Goal: Transaction & Acquisition: Subscribe to service/newsletter

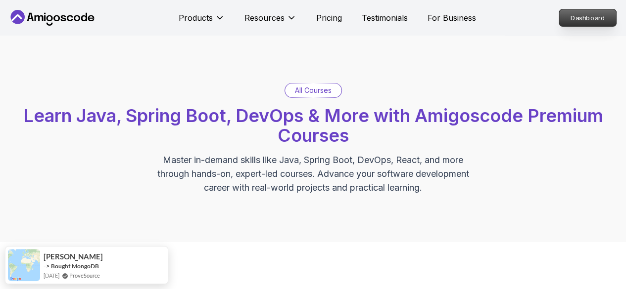
click at [568, 16] on p "Dashboard" at bounding box center [587, 17] width 57 height 17
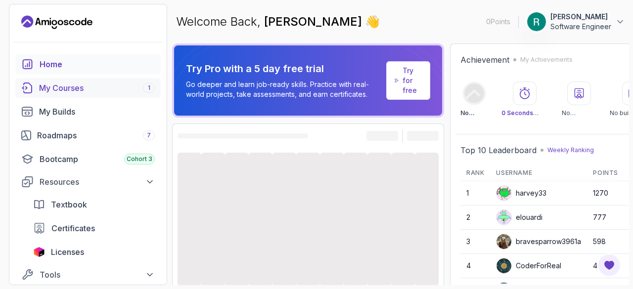
click at [69, 88] on div "My Courses 1" at bounding box center [97, 88] width 116 height 12
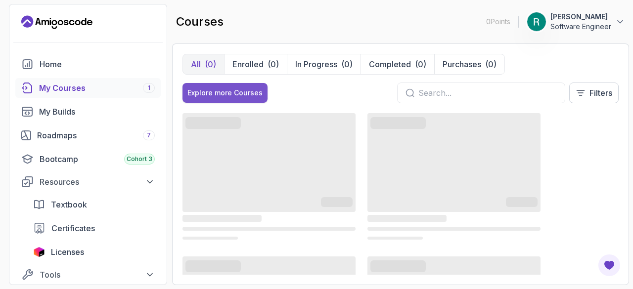
click at [244, 96] on div "Explore more Courses" at bounding box center [224, 93] width 75 height 10
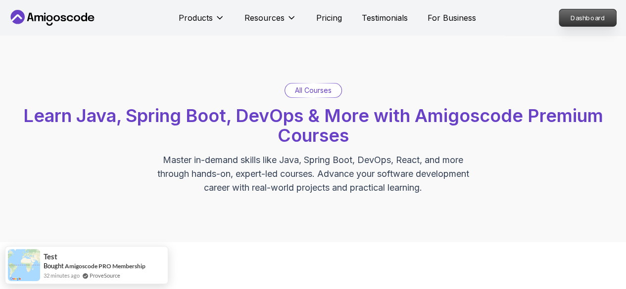
click at [593, 19] on p "Dashboard" at bounding box center [587, 17] width 57 height 17
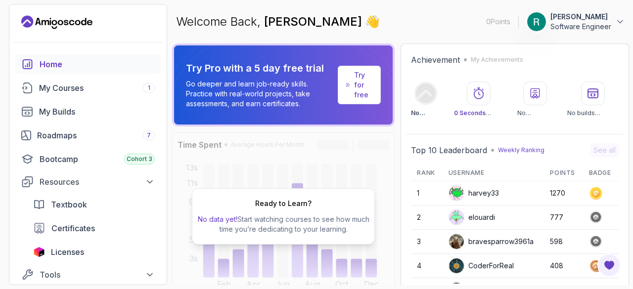
click at [80, 61] on div "Home" at bounding box center [97, 64] width 115 height 12
click at [59, 90] on div "My Courses 1" at bounding box center [97, 88] width 116 height 12
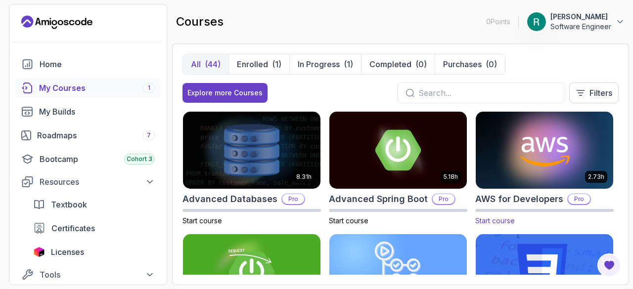
click at [529, 162] on img at bounding box center [544, 150] width 144 height 81
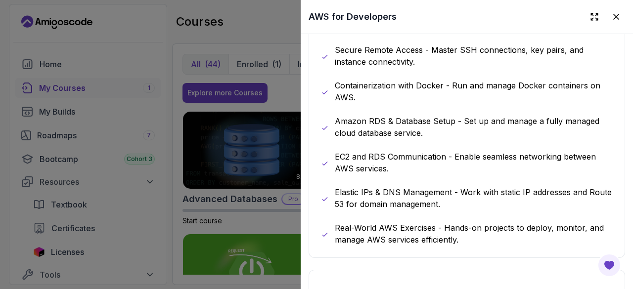
scroll to position [692, 0]
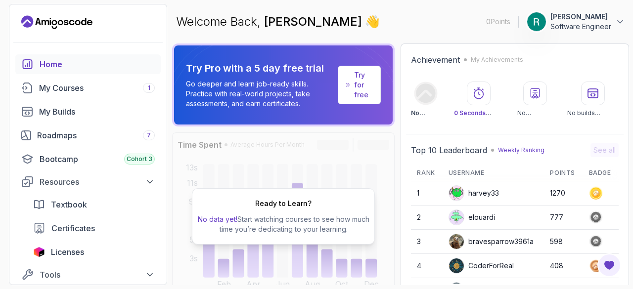
click at [356, 82] on p "Try for free" at bounding box center [363, 85] width 18 height 30
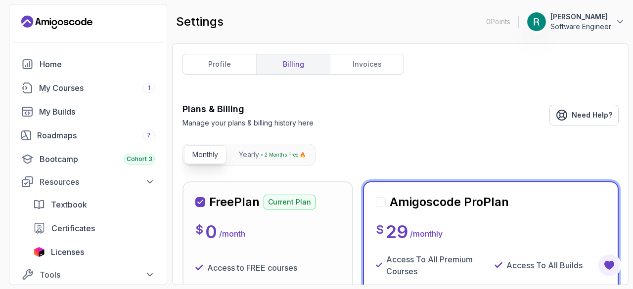
scroll to position [99, 0]
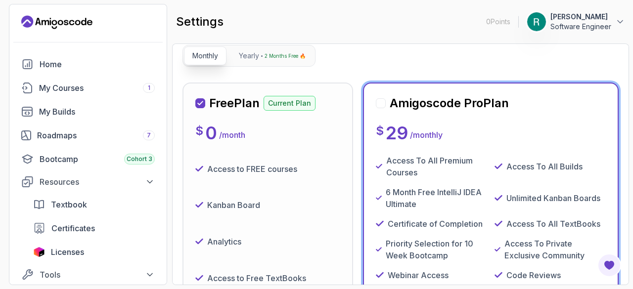
click at [327, 129] on div "$ 0 / month" at bounding box center [267, 133] width 145 height 20
click at [204, 102] on div at bounding box center [200, 103] width 10 height 10
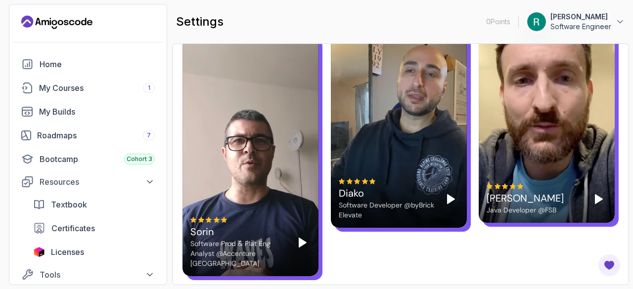
scroll to position [2830, 0]
